Goal: Find specific page/section: Find specific page/section

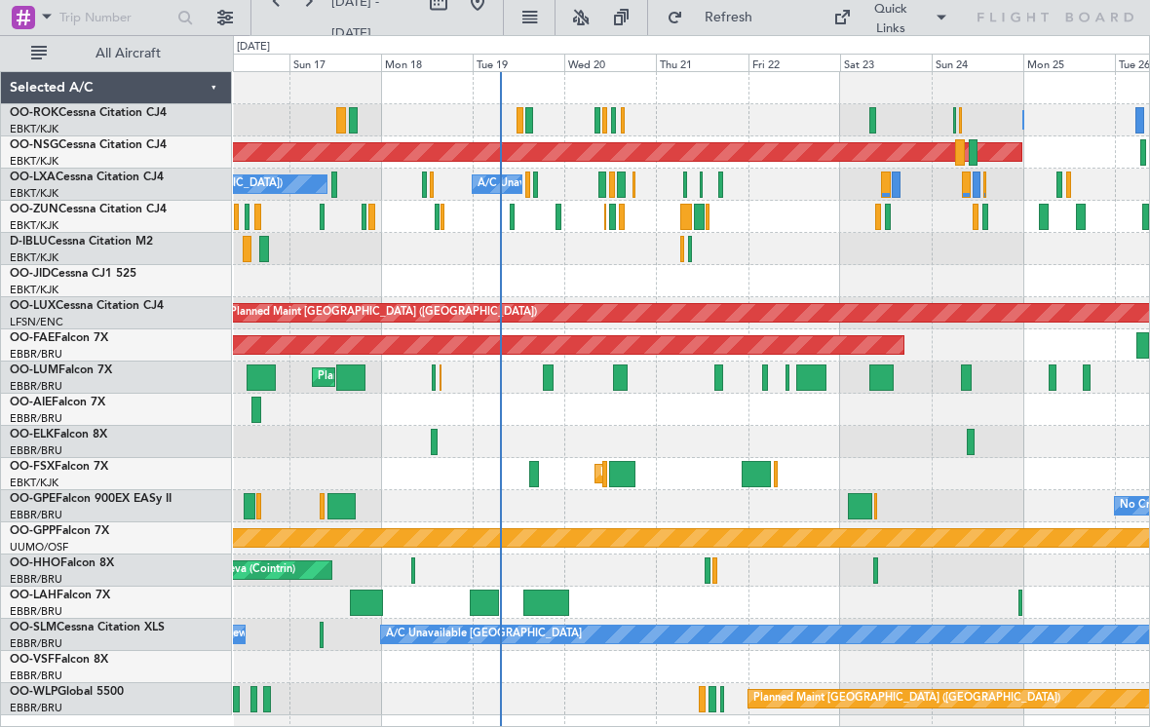
click at [709, 451] on div at bounding box center [691, 442] width 916 height 32
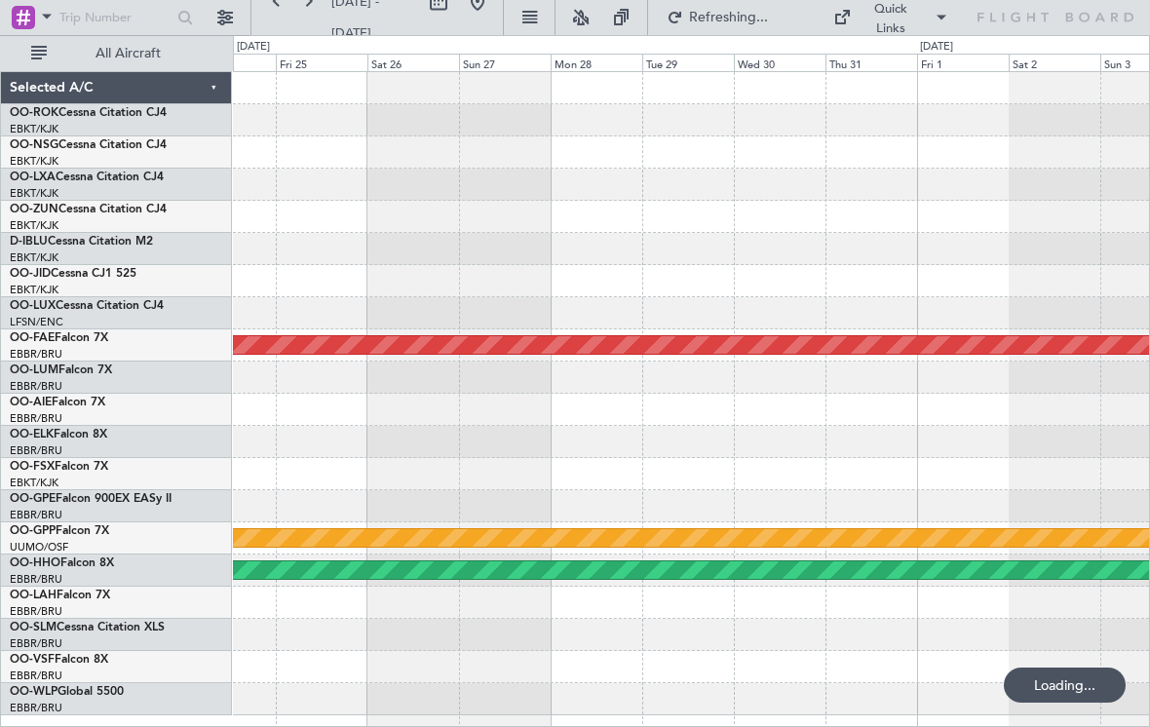
click at [454, 16] on button at bounding box center [438, 1] width 31 height 31
select select "7"
select select "2025"
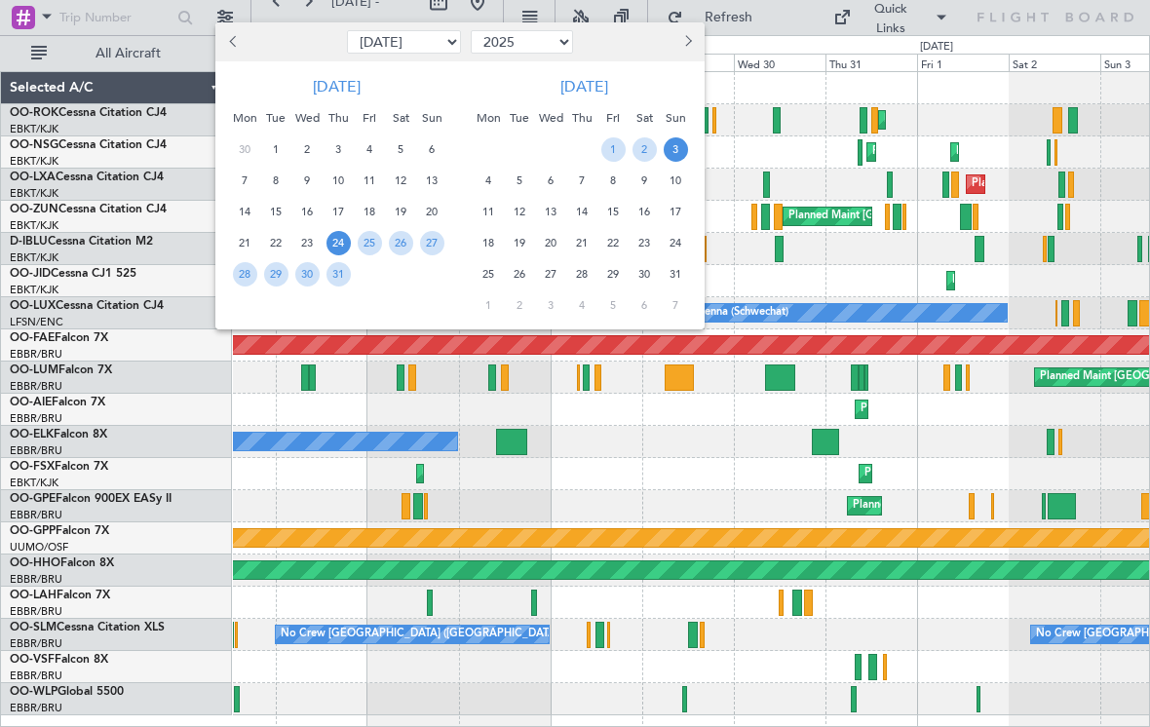
click at [237, 52] on button "Previous month" at bounding box center [233, 41] width 21 height 31
select select "6"
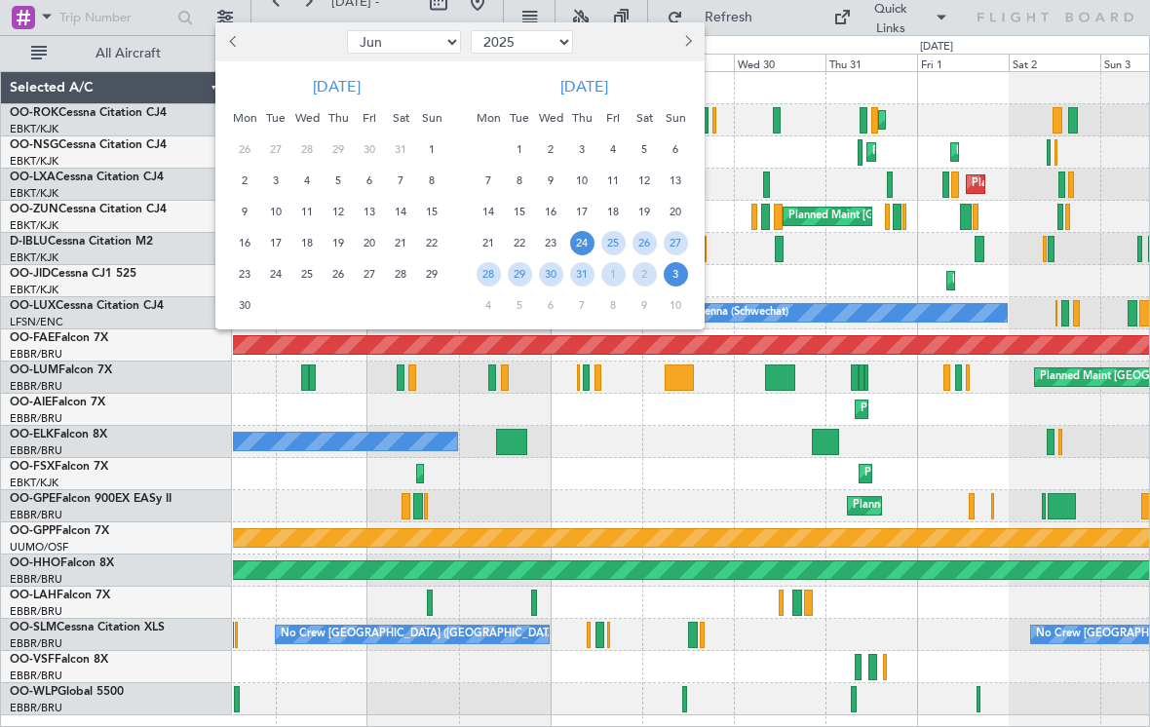
click at [312, 179] on span "4" at bounding box center [307, 181] width 24 height 24
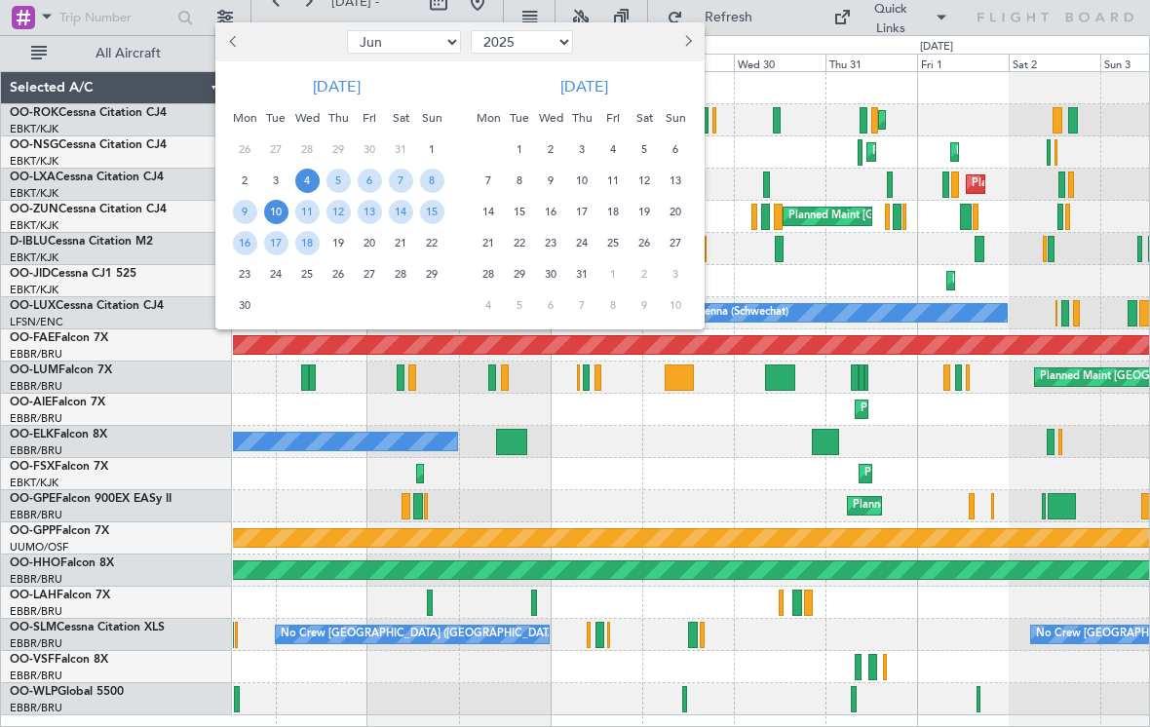
click at [284, 214] on span "10" at bounding box center [276, 212] width 24 height 24
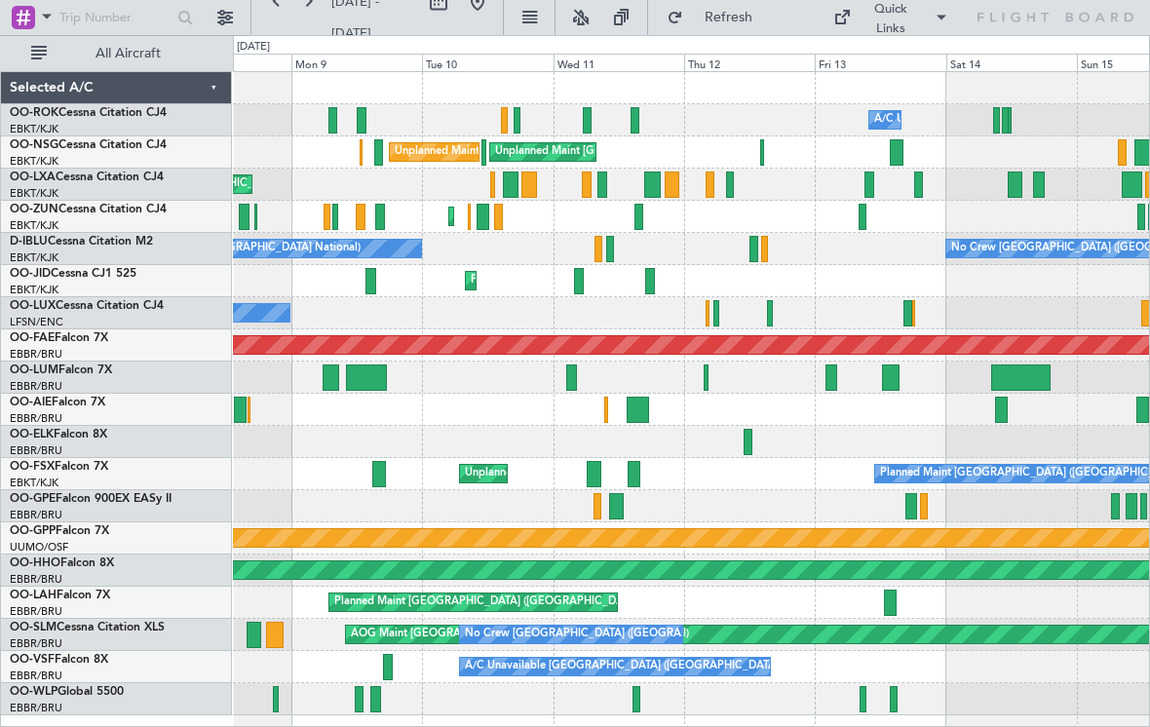
click at [594, 471] on div at bounding box center [595, 474] width 16 height 26
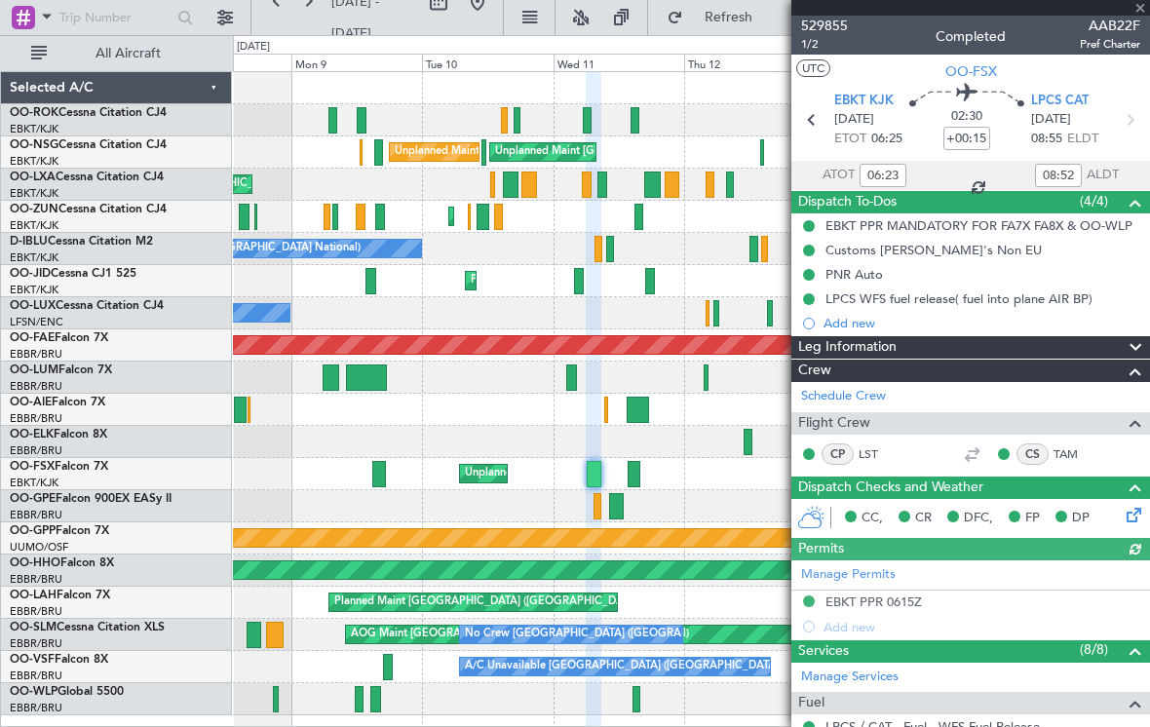
click at [1139, 8] on div at bounding box center [970, 8] width 359 height 16
click at [1142, 10] on span at bounding box center [1139, 9] width 19 height 18
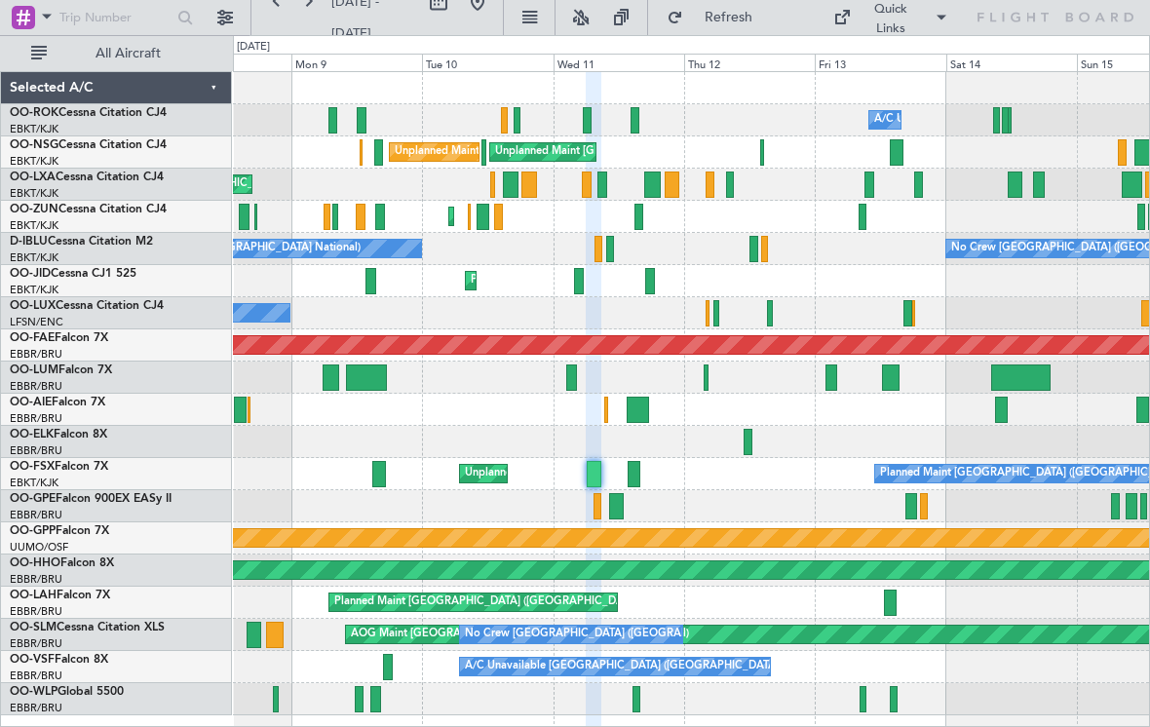
type input "0"
click at [631, 474] on div at bounding box center [634, 474] width 13 height 26
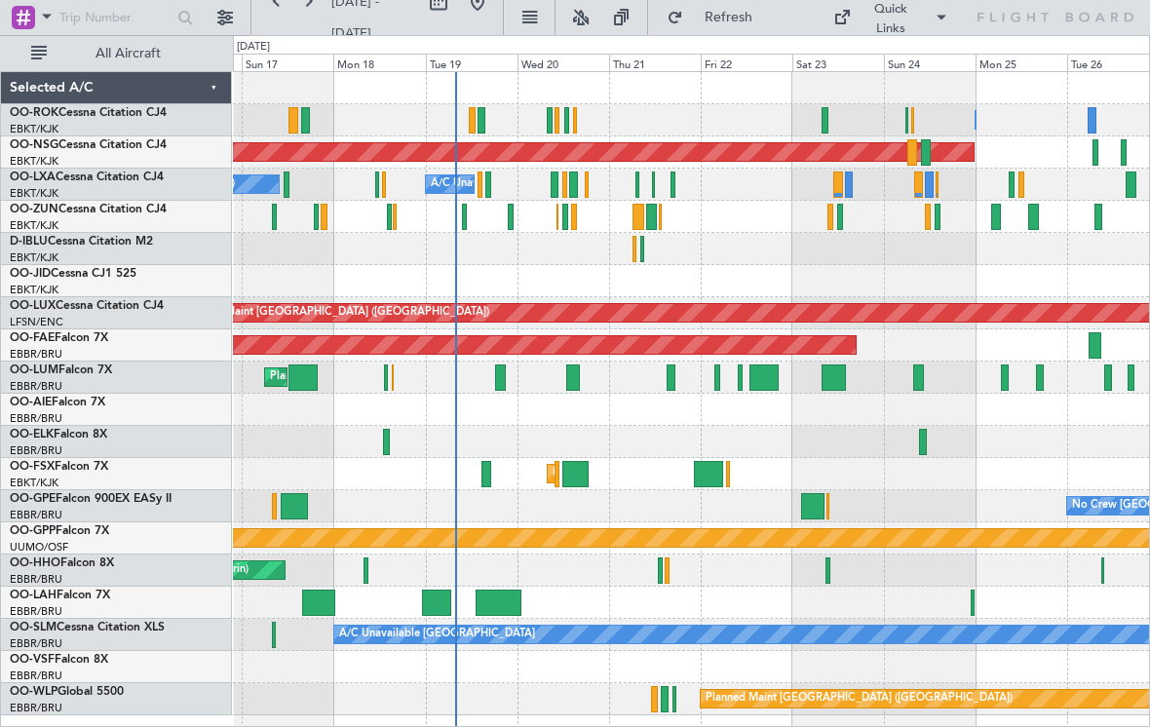
click at [822, 124] on div at bounding box center [825, 120] width 7 height 26
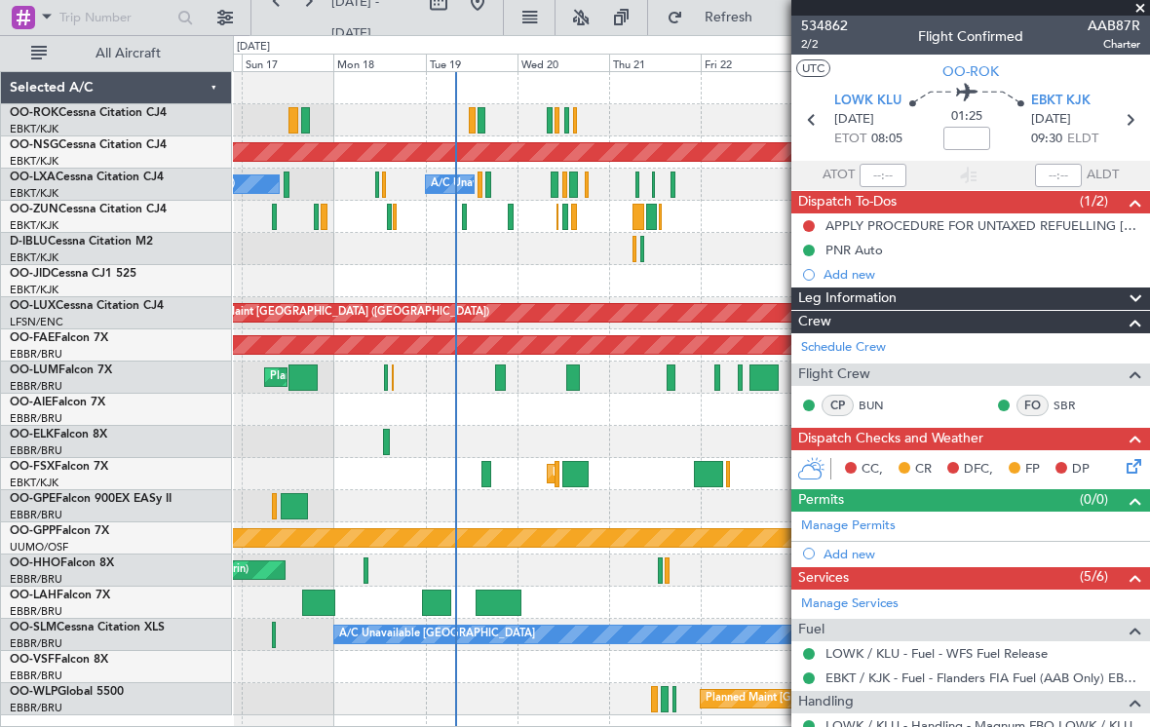
click at [1137, 3] on span at bounding box center [1139, 9] width 19 height 18
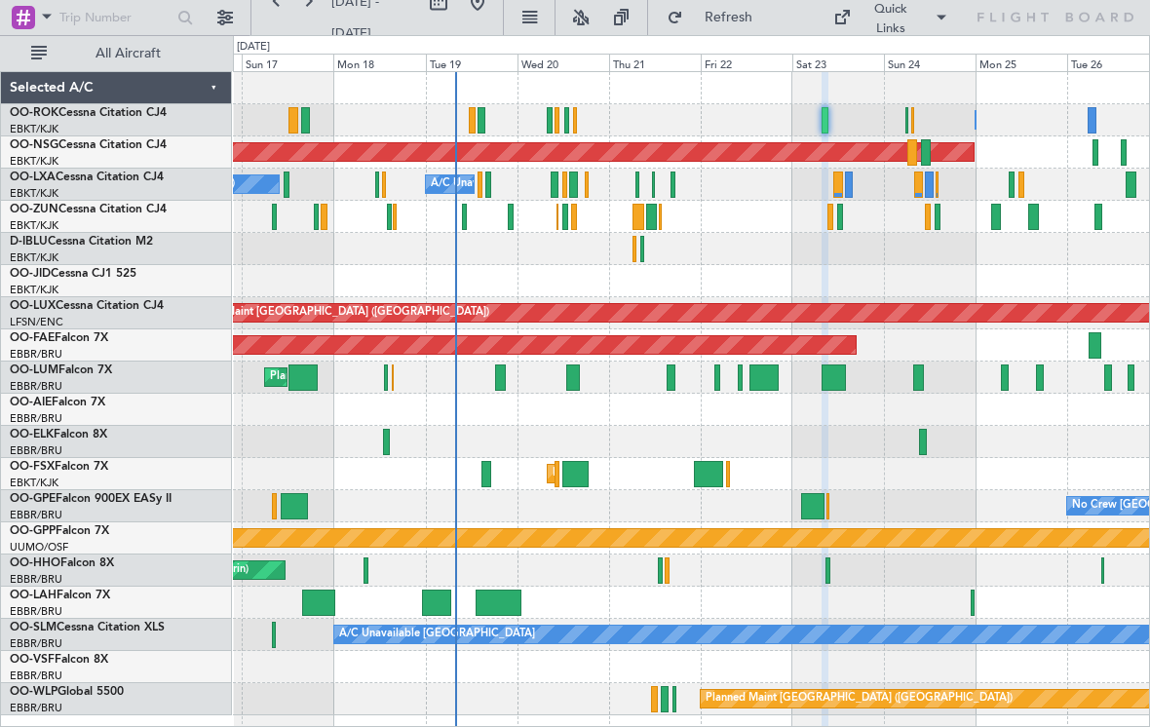
type input "0"
click at [579, 121] on div "Owner [GEOGRAPHIC_DATA]-[GEOGRAPHIC_DATA] Owner [GEOGRAPHIC_DATA]-[GEOGRAPHIC_D…" at bounding box center [691, 120] width 916 height 32
click at [575, 121] on div at bounding box center [575, 120] width 4 height 26
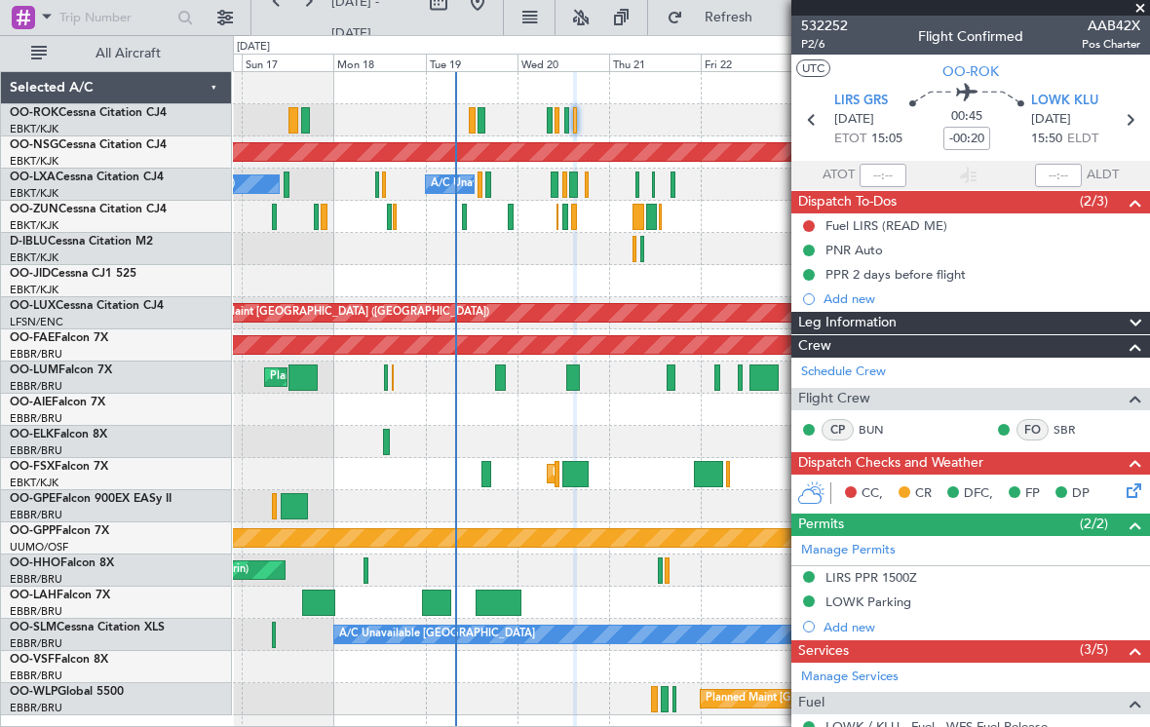
click at [1144, 12] on span at bounding box center [1139, 9] width 19 height 18
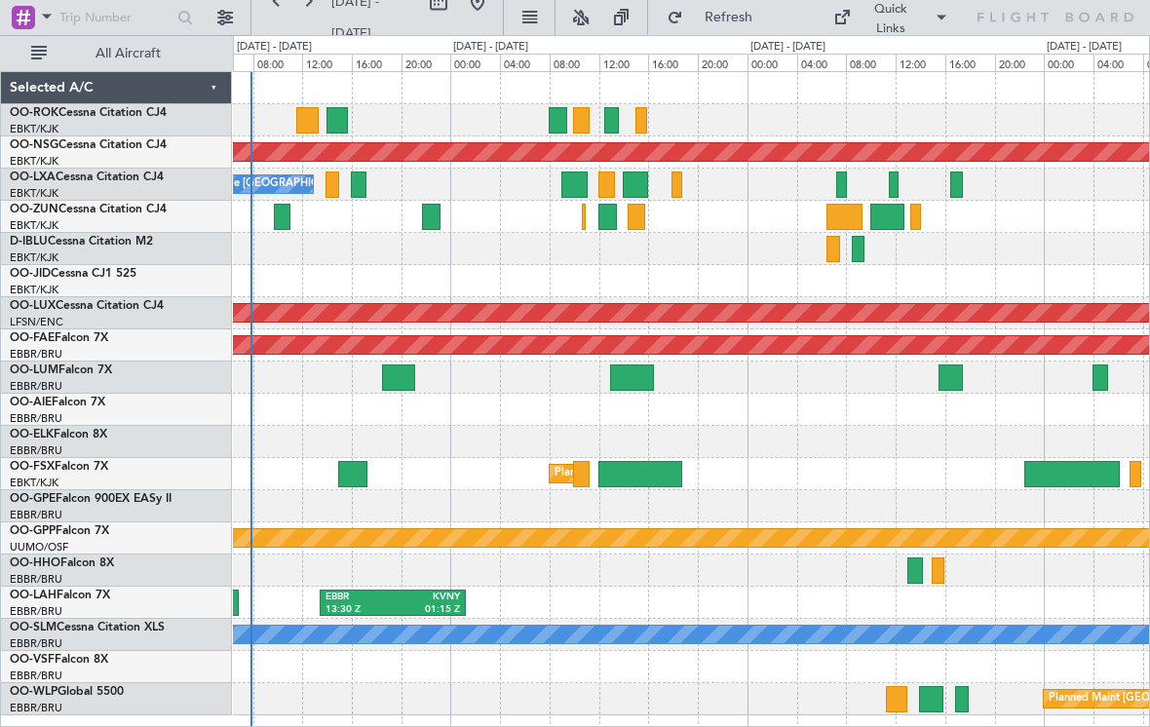
click at [603, 115] on div at bounding box center [691, 120] width 916 height 32
click at [612, 122] on div at bounding box center [611, 120] width 15 height 26
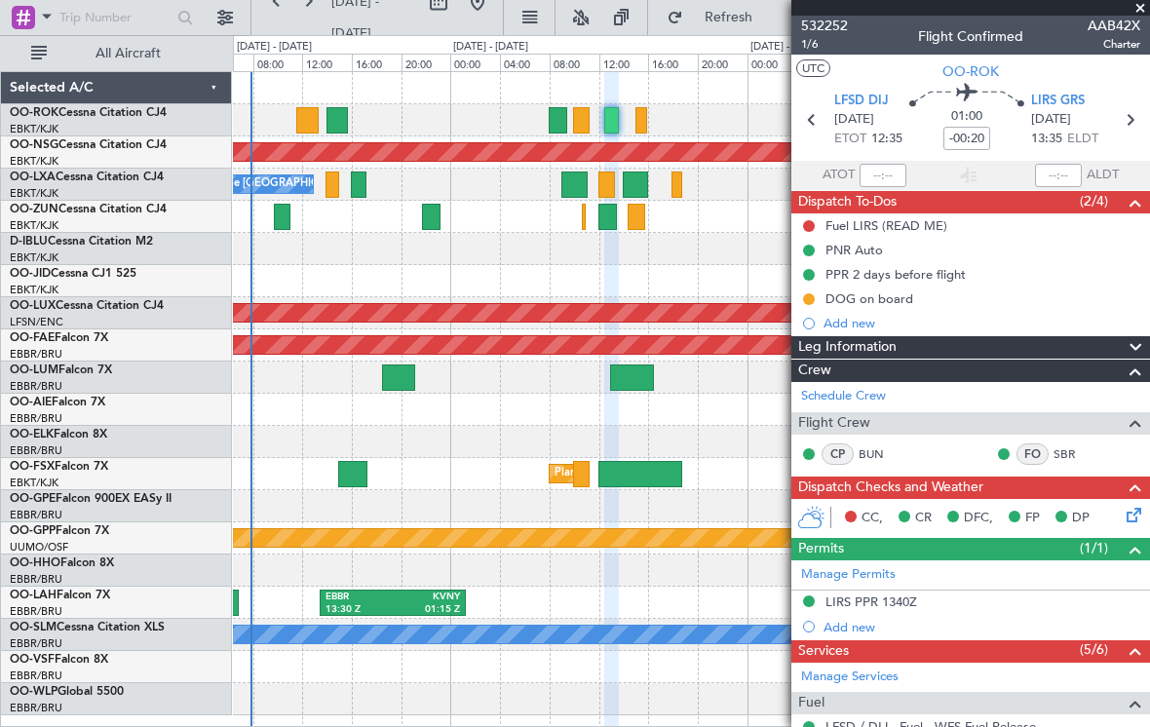
click at [1139, 7] on span at bounding box center [1139, 9] width 19 height 18
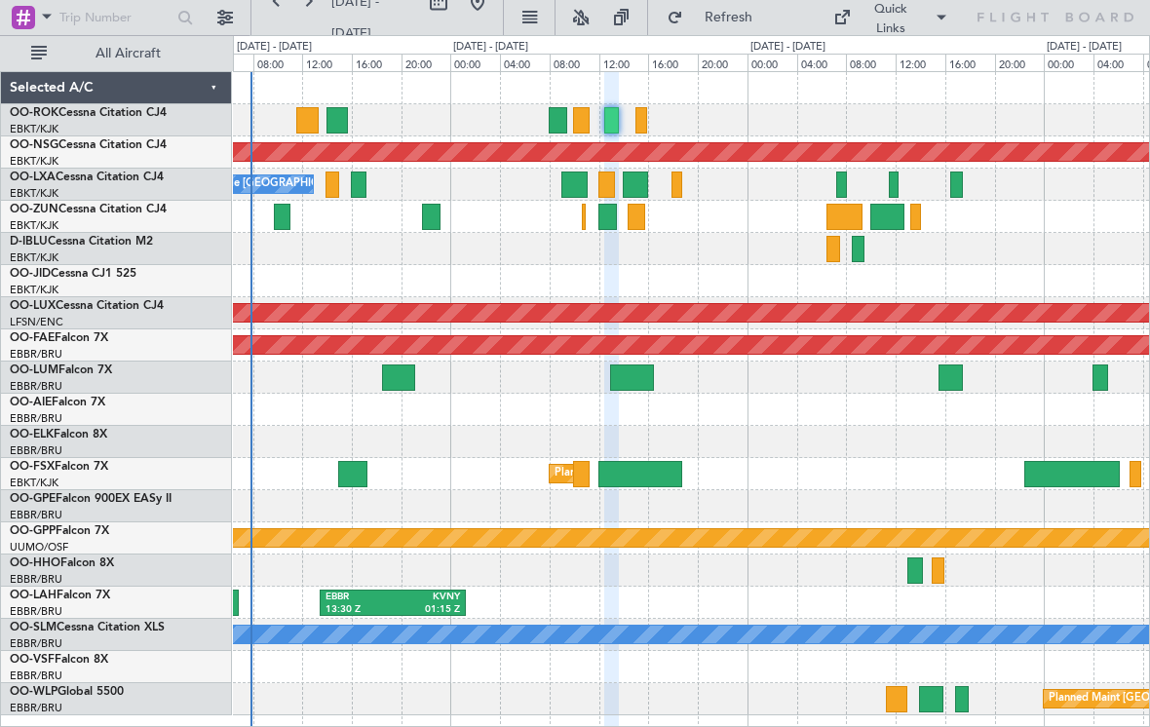
type input "0"
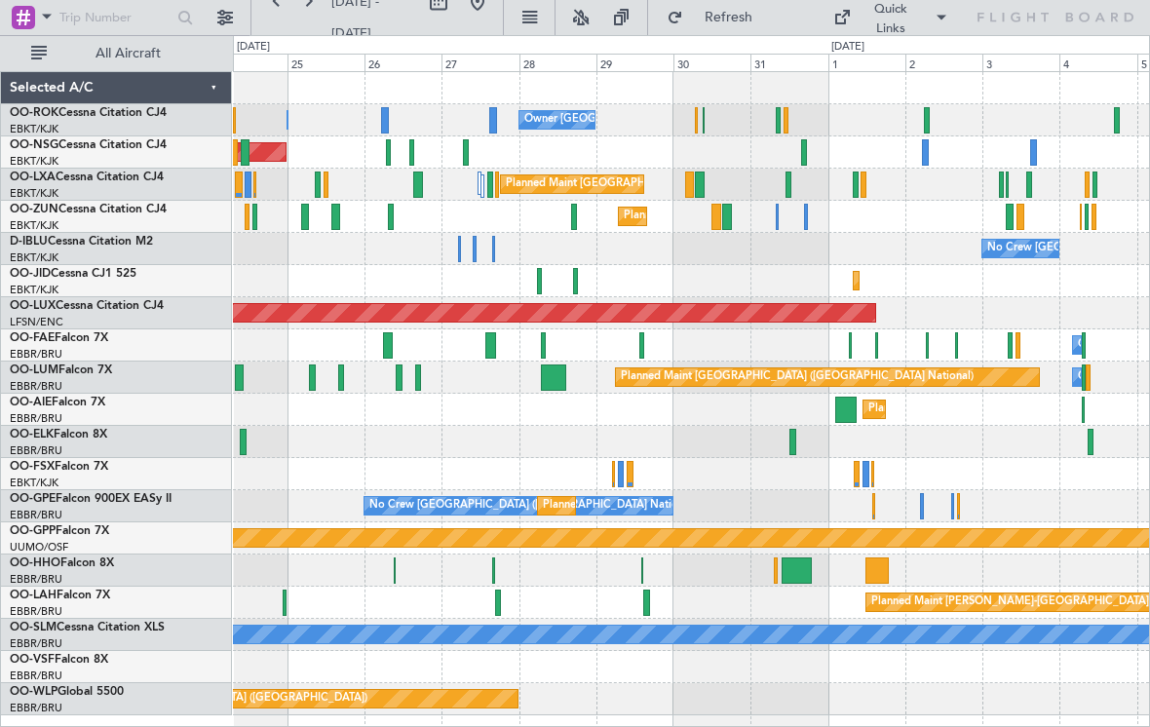
click at [907, 26] on div "Quick Links" at bounding box center [890, 19] width 57 height 38
click at [922, 117] on button "Crew Board" at bounding box center [914, 111] width 146 height 47
